Goal: Task Accomplishment & Management: Manage account settings

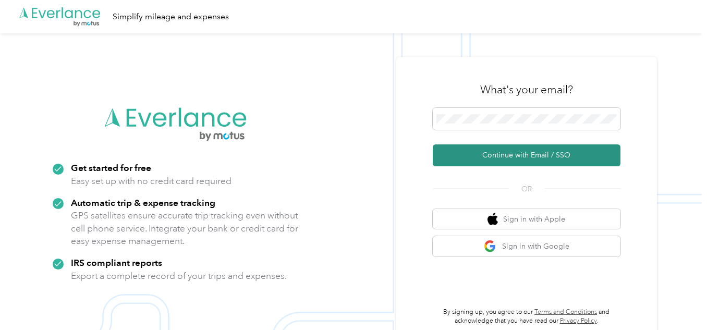
click at [528, 152] on button "Continue with Email / SSO" at bounding box center [527, 155] width 188 height 22
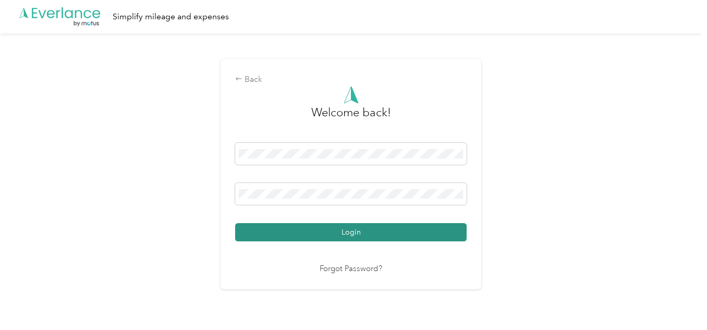
click at [345, 232] on button "Login" at bounding box center [350, 232] width 231 height 18
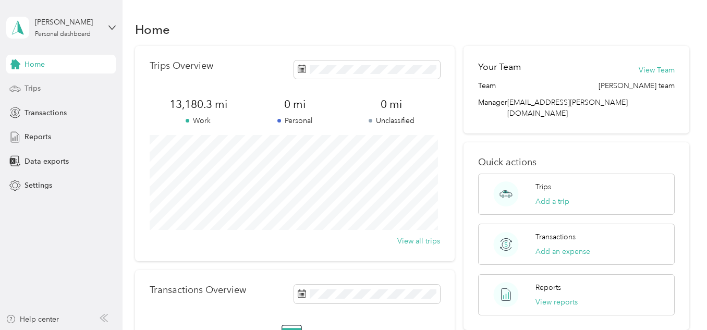
click at [32, 88] on span "Trips" at bounding box center [32, 88] width 16 height 11
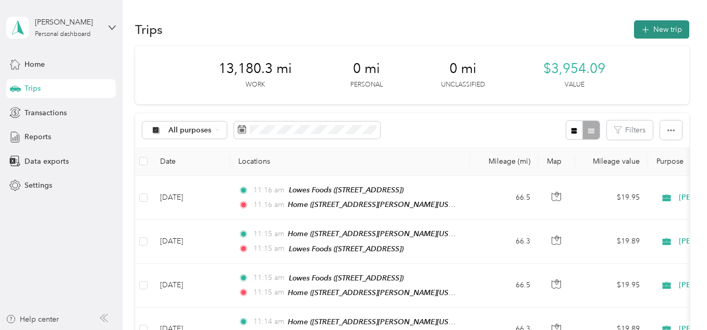
click at [657, 30] on button "New trip" at bounding box center [661, 29] width 55 height 18
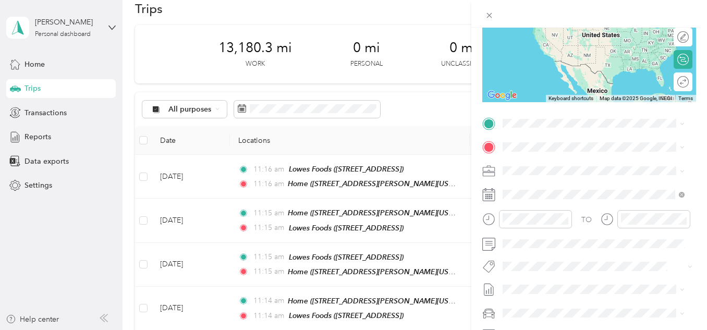
scroll to position [147, 0]
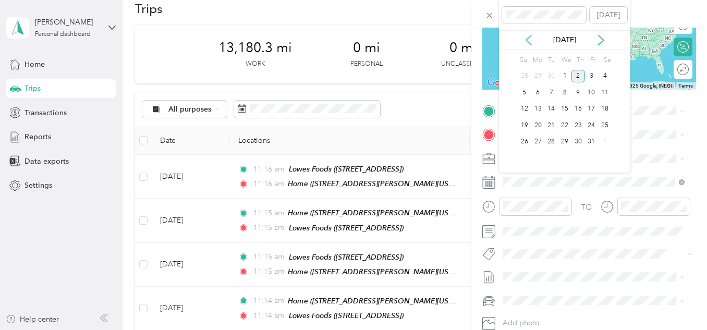
click at [525, 39] on icon at bounding box center [528, 40] width 10 height 10
click at [538, 139] on div "29" at bounding box center [538, 142] width 14 height 13
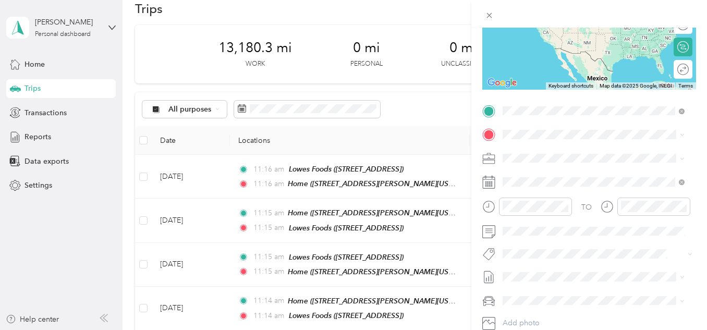
click at [564, 165] on span "[STREET_ADDRESS][PERSON_NAME][US_STATE]" at bounding box center [584, 169] width 124 height 20
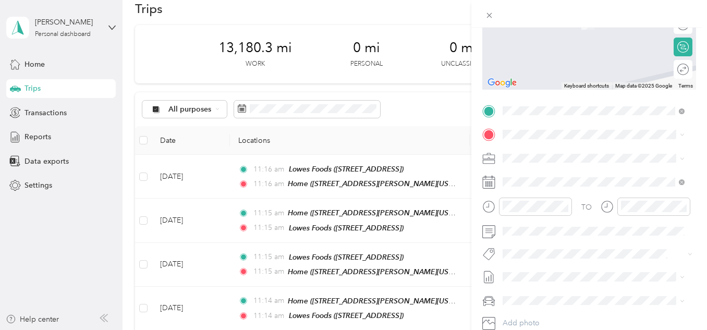
click at [541, 170] on span "[GEOGRAPHIC_DATA][US_STATE], [GEOGRAPHIC_DATA]" at bounding box center [601, 173] width 159 height 18
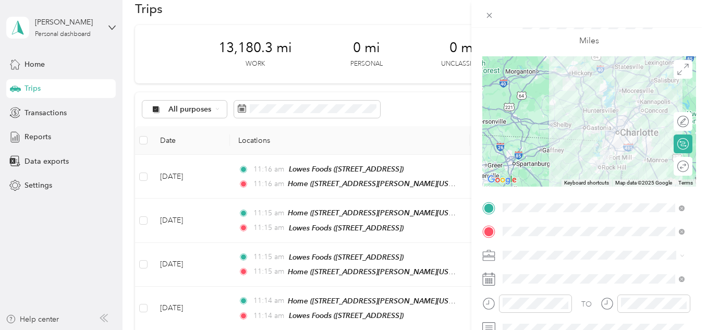
scroll to position [0, 0]
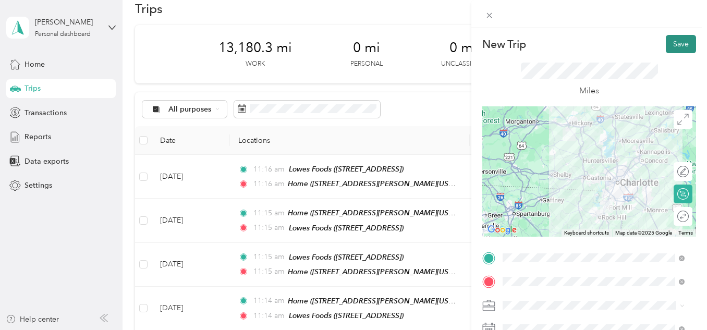
click at [674, 40] on button "Save" at bounding box center [681, 44] width 30 height 18
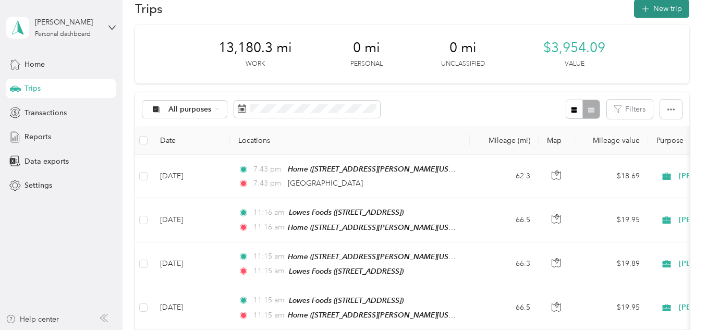
click at [657, 8] on button "New trip" at bounding box center [661, 8] width 55 height 18
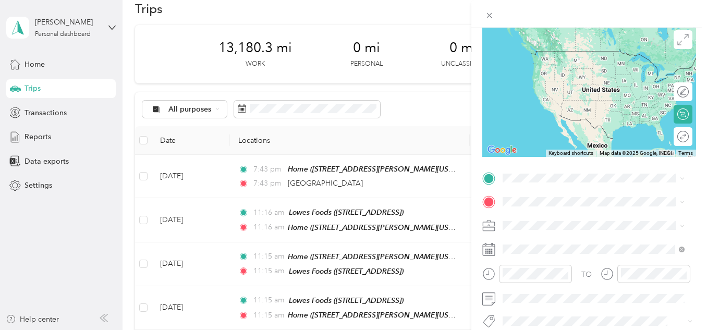
scroll to position [82, 0]
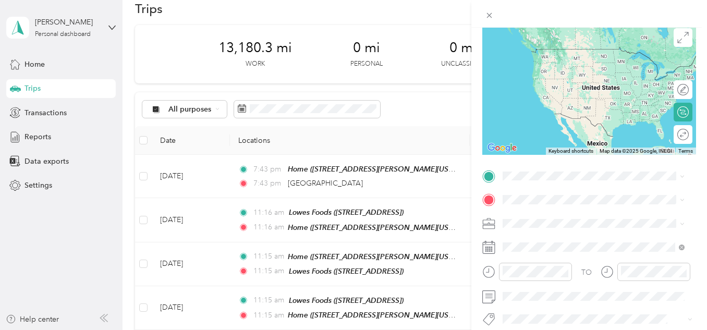
click at [562, 220] on div "TEAM Lowes Foods [STREET_ADDRESS][PERSON_NAME]" at bounding box center [584, 221] width 124 height 26
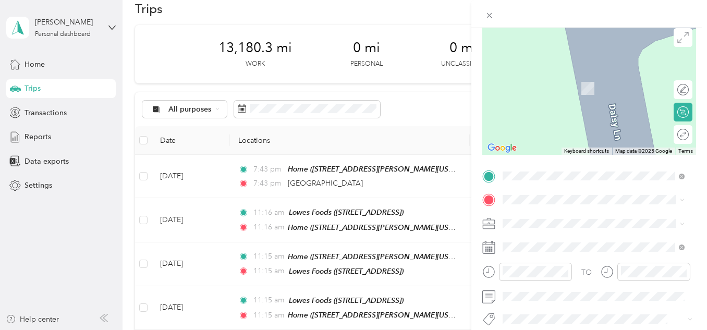
click at [546, 267] on span "[STREET_ADDRESS][PERSON_NAME][US_STATE]" at bounding box center [601, 258] width 159 height 18
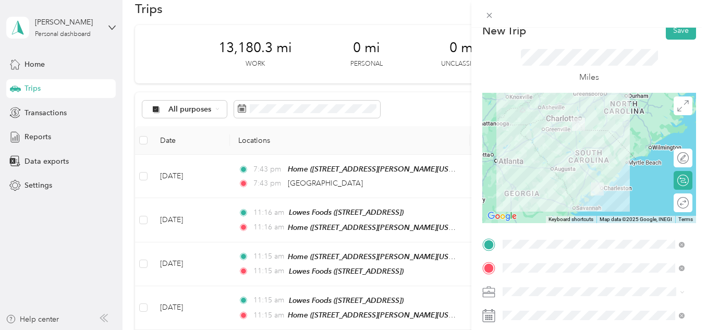
scroll to position [0, 0]
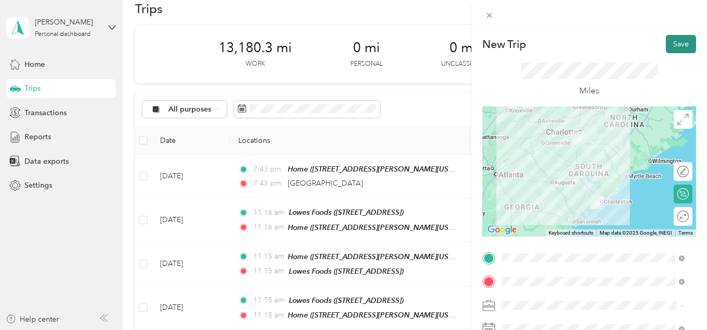
click at [674, 43] on button "Save" at bounding box center [681, 44] width 30 height 18
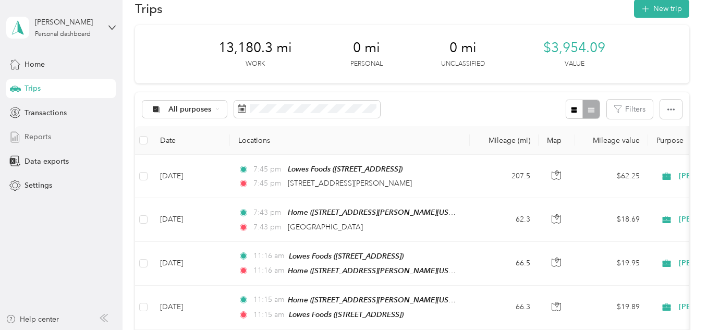
click at [40, 134] on span "Reports" at bounding box center [37, 136] width 27 height 11
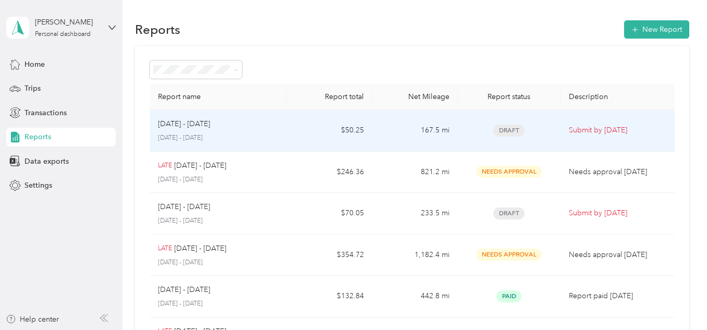
click at [244, 132] on div "[DATE] - [DATE] [DATE] - [DATE]" at bounding box center [218, 130] width 120 height 24
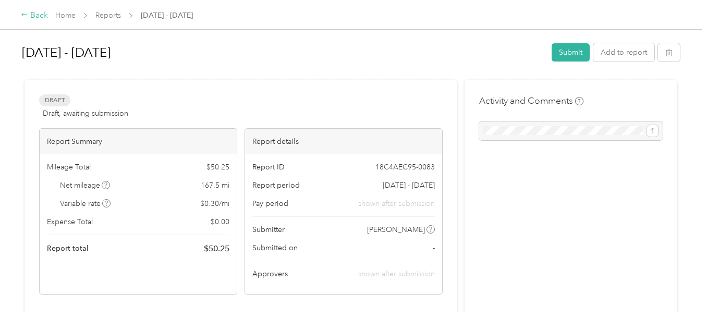
click at [22, 16] on icon at bounding box center [24, 14] width 7 height 7
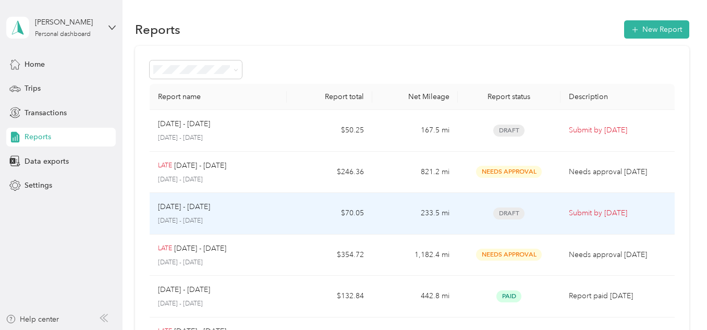
click at [340, 210] on td "$70.05" at bounding box center [329, 214] width 85 height 42
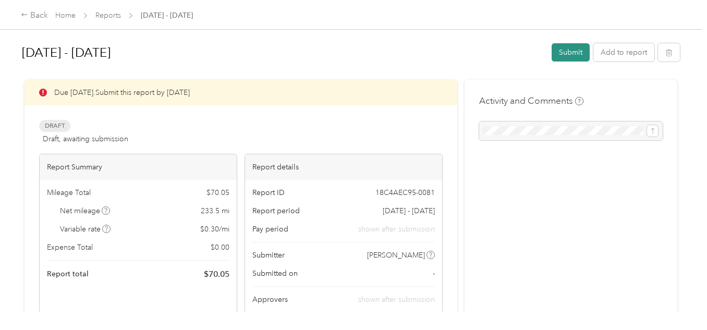
click at [566, 52] on button "Submit" at bounding box center [570, 52] width 38 height 18
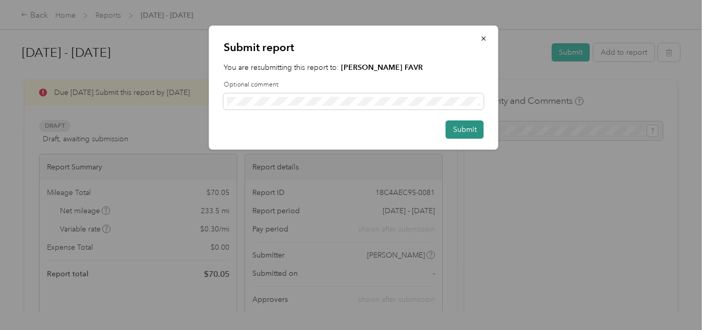
click at [458, 129] on button "Submit" at bounding box center [465, 129] width 38 height 18
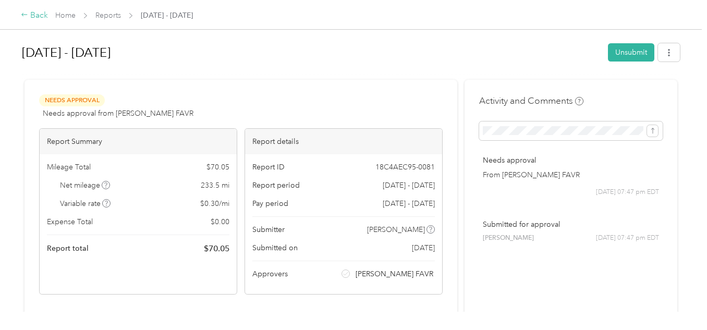
click at [36, 15] on div "Back" at bounding box center [34, 15] width 27 height 13
